Goal: Check status: Check status

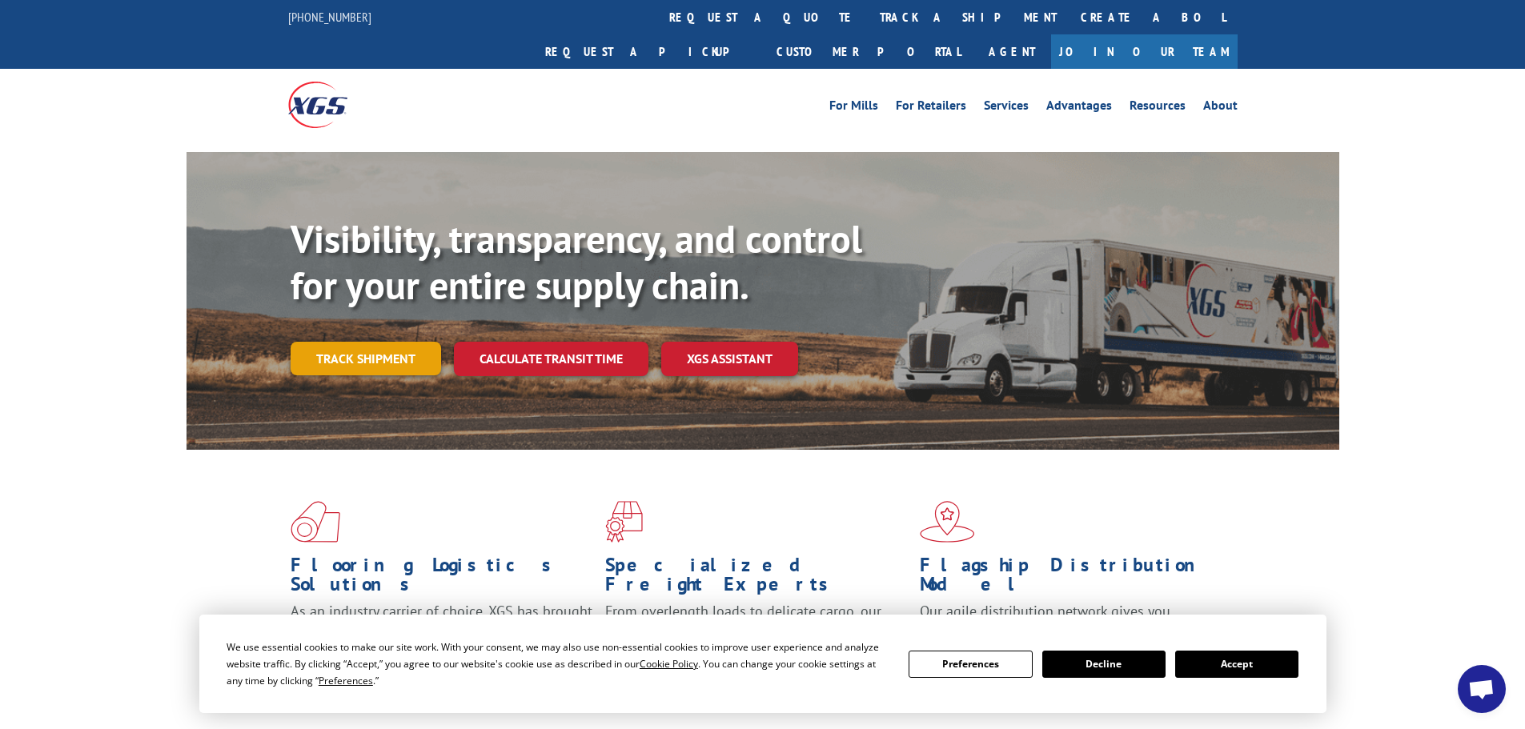
click at [412, 342] on link "Track shipment" at bounding box center [366, 359] width 151 height 34
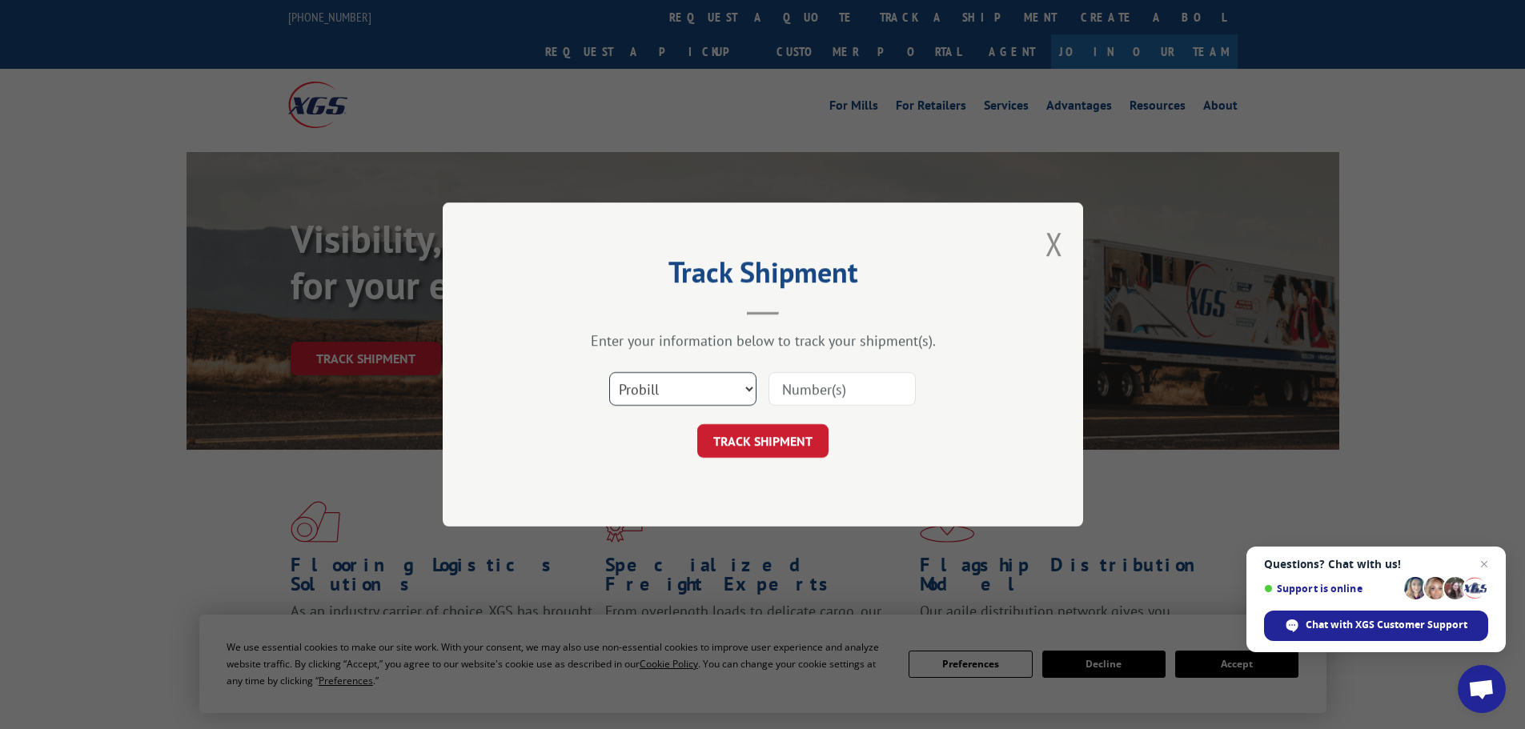
click at [718, 383] on select "Select category... Probill BOL PO" at bounding box center [682, 389] width 147 height 34
select select "po"
click at [609, 372] on select "Select category... Probill BOL PO" at bounding box center [682, 389] width 147 height 34
click at [832, 384] on input at bounding box center [842, 389] width 147 height 34
paste input "52513100"
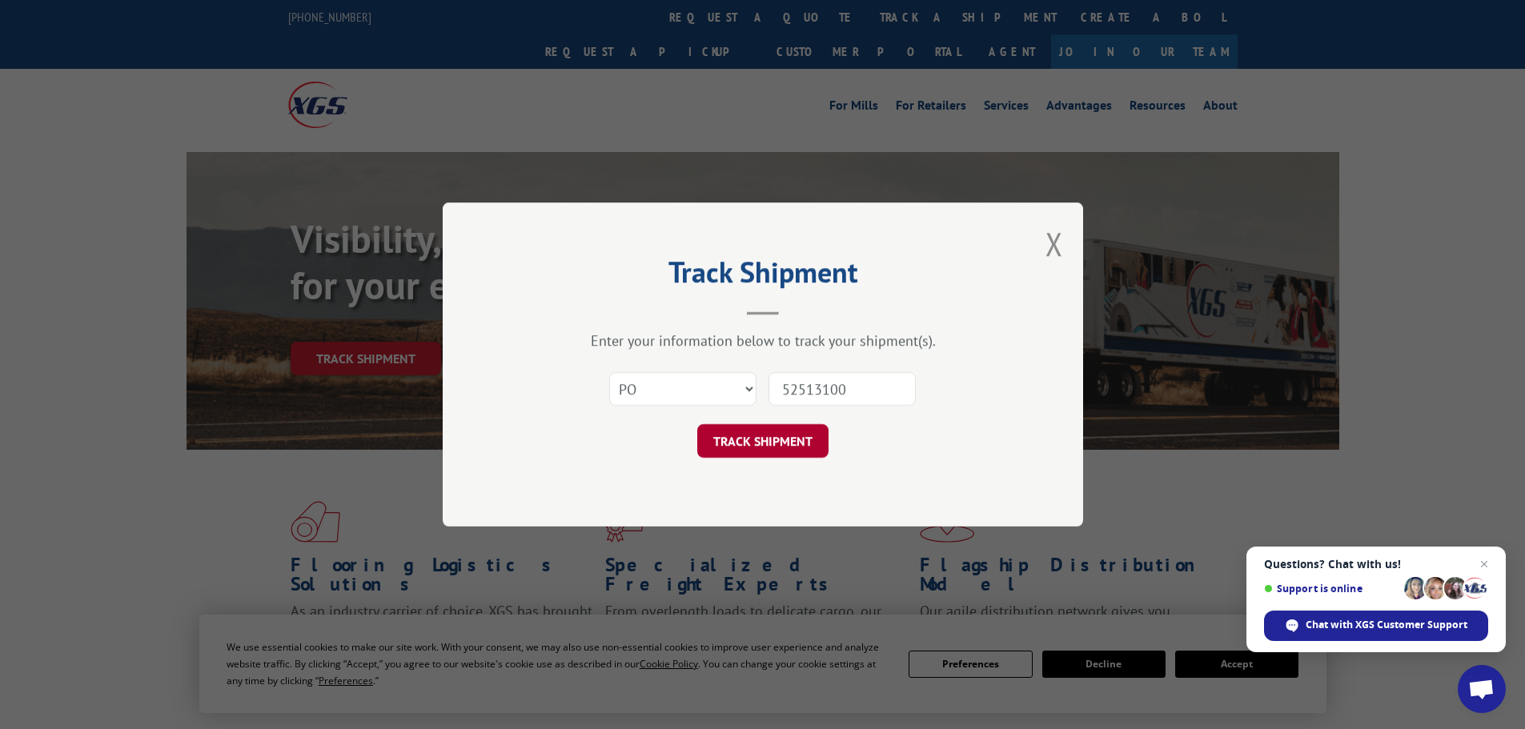
type input "52513100"
click at [785, 433] on button "TRACK SHIPMENT" at bounding box center [762, 441] width 131 height 34
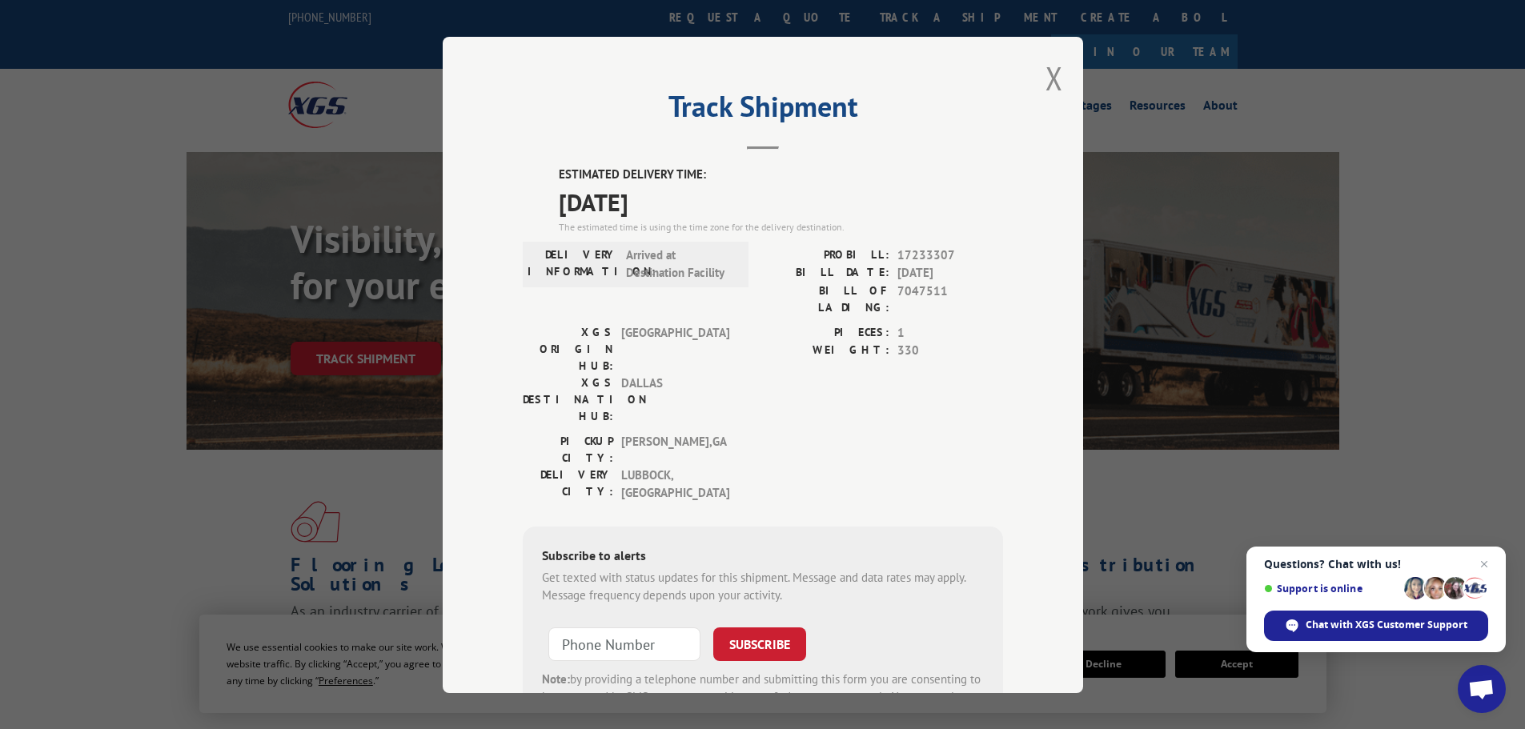
drag, startPoint x: 554, startPoint y: 202, endPoint x: 718, endPoint y: 215, distance: 164.7
click at [718, 215] on span "[DATE]" at bounding box center [781, 201] width 444 height 36
copy span "[DATE]"
